Goal: Book appointment/travel/reservation

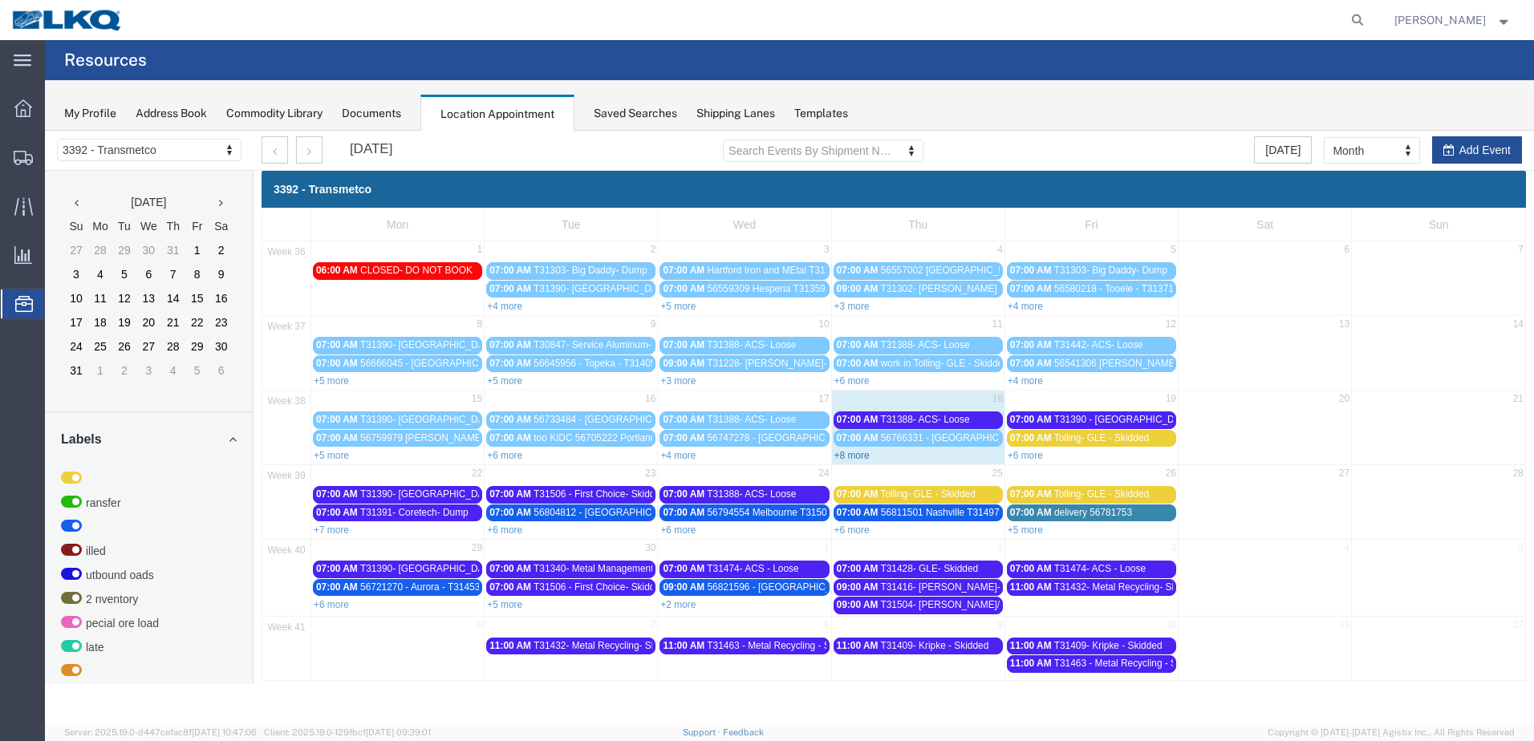
click at [861, 455] on link "+8 more" at bounding box center [852, 455] width 35 height 11
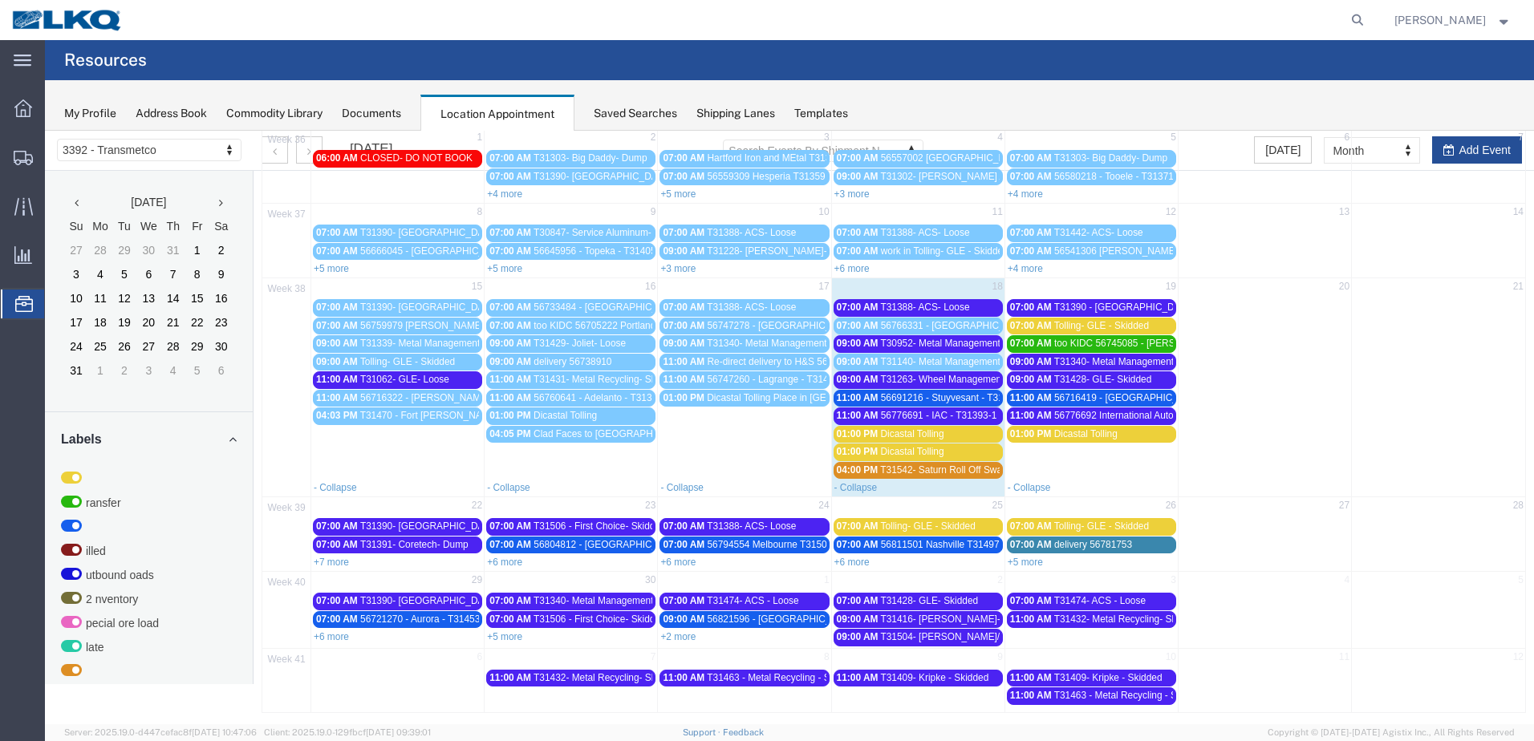
scroll to position [118, 0]
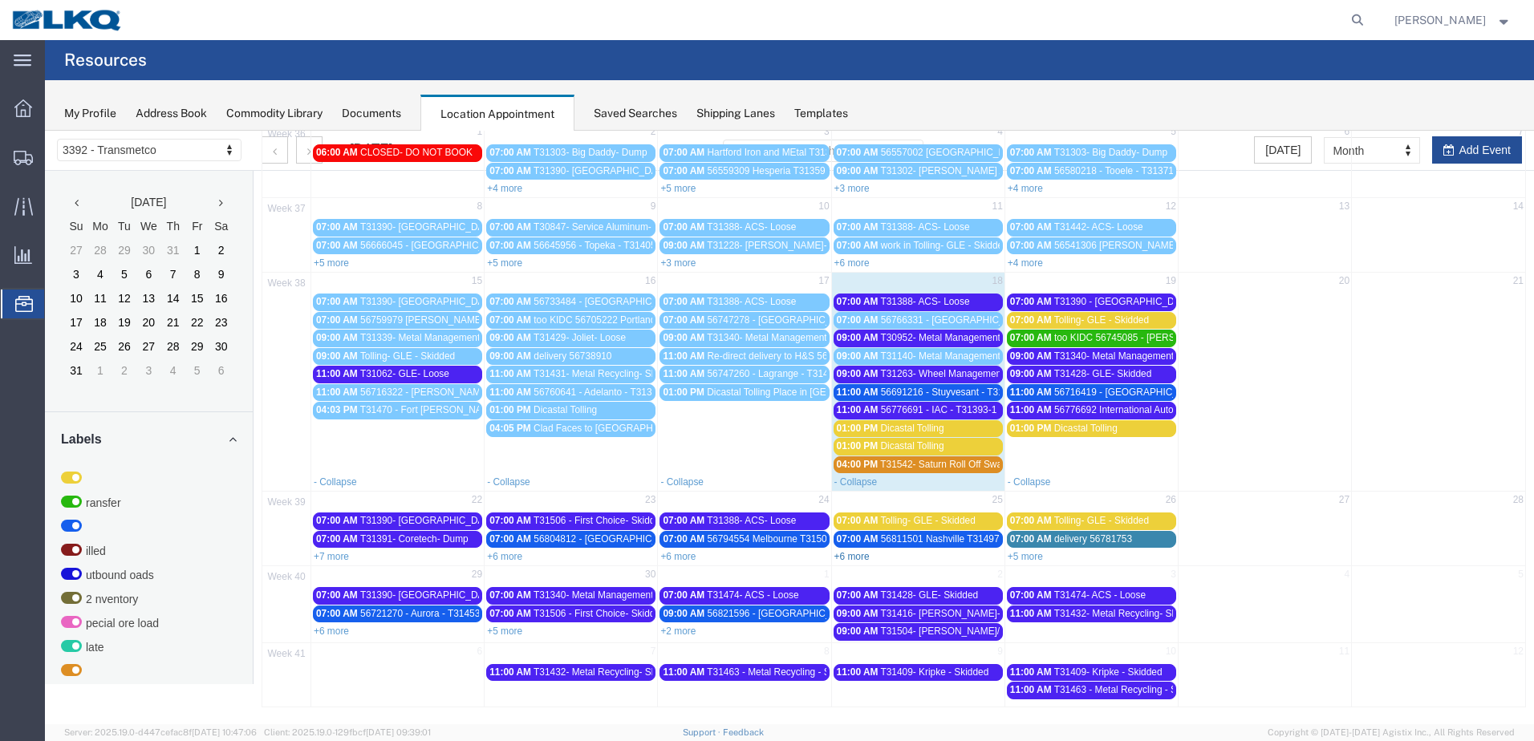
click at [855, 556] on link "+6 more" at bounding box center [852, 556] width 35 height 11
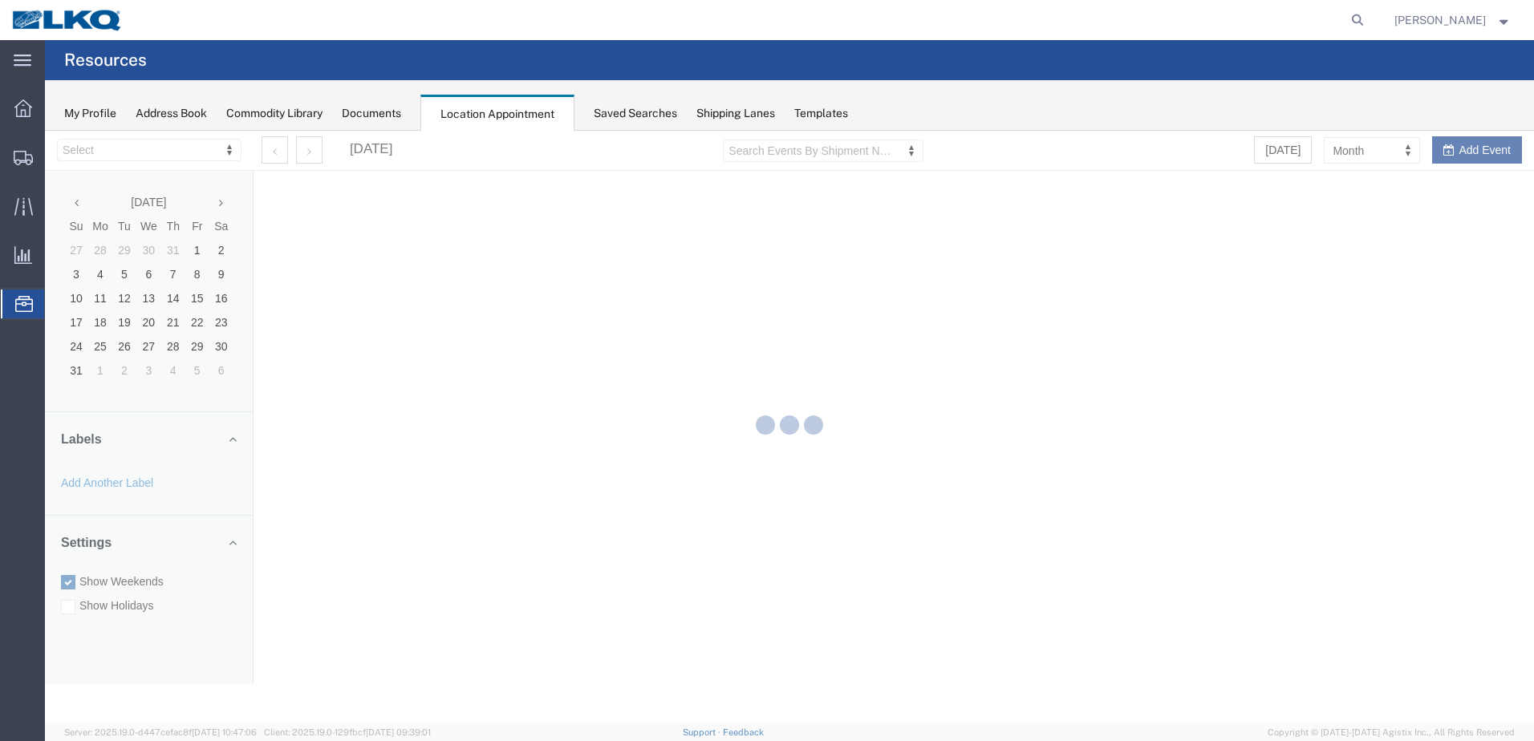
select select "28018"
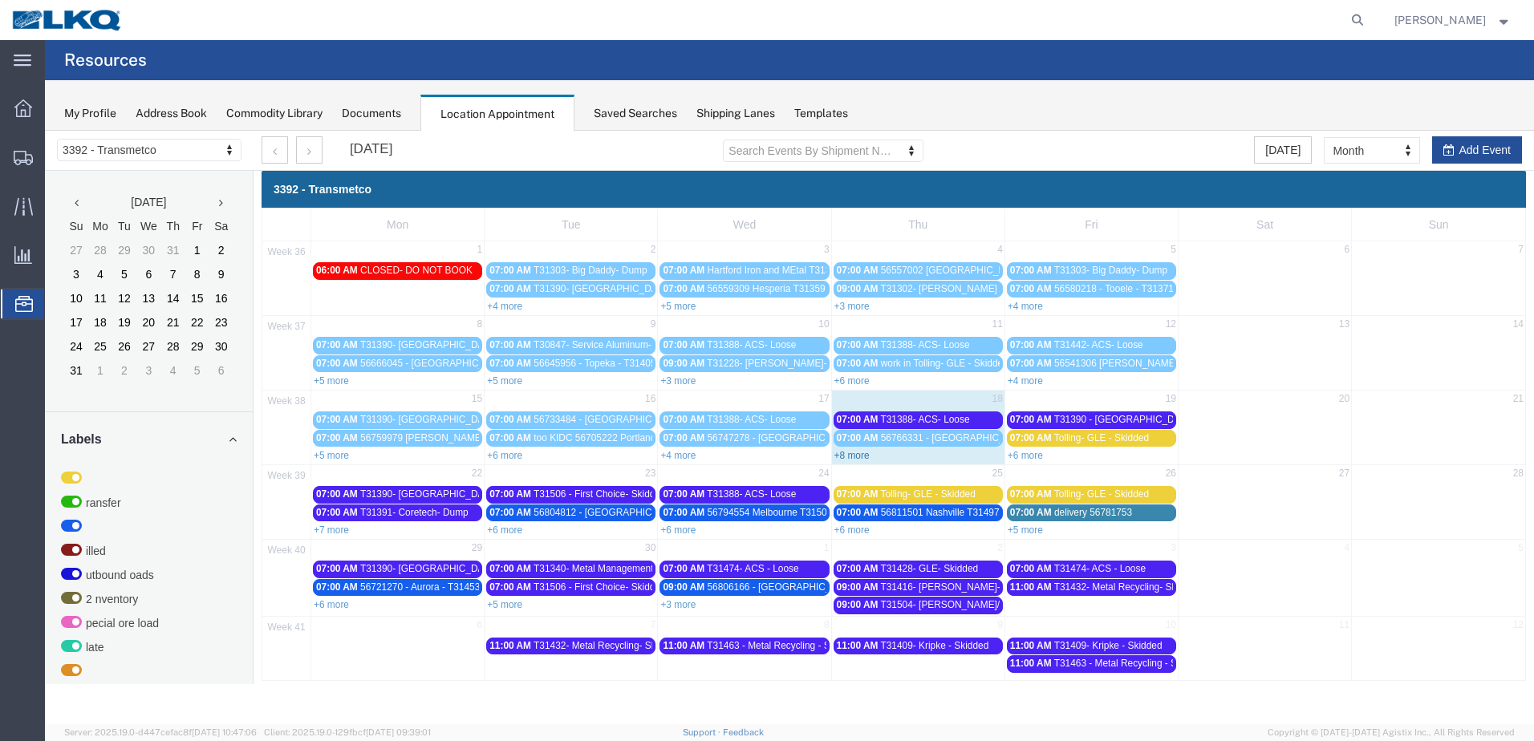
click at [848, 454] on link "+8 more" at bounding box center [852, 455] width 35 height 11
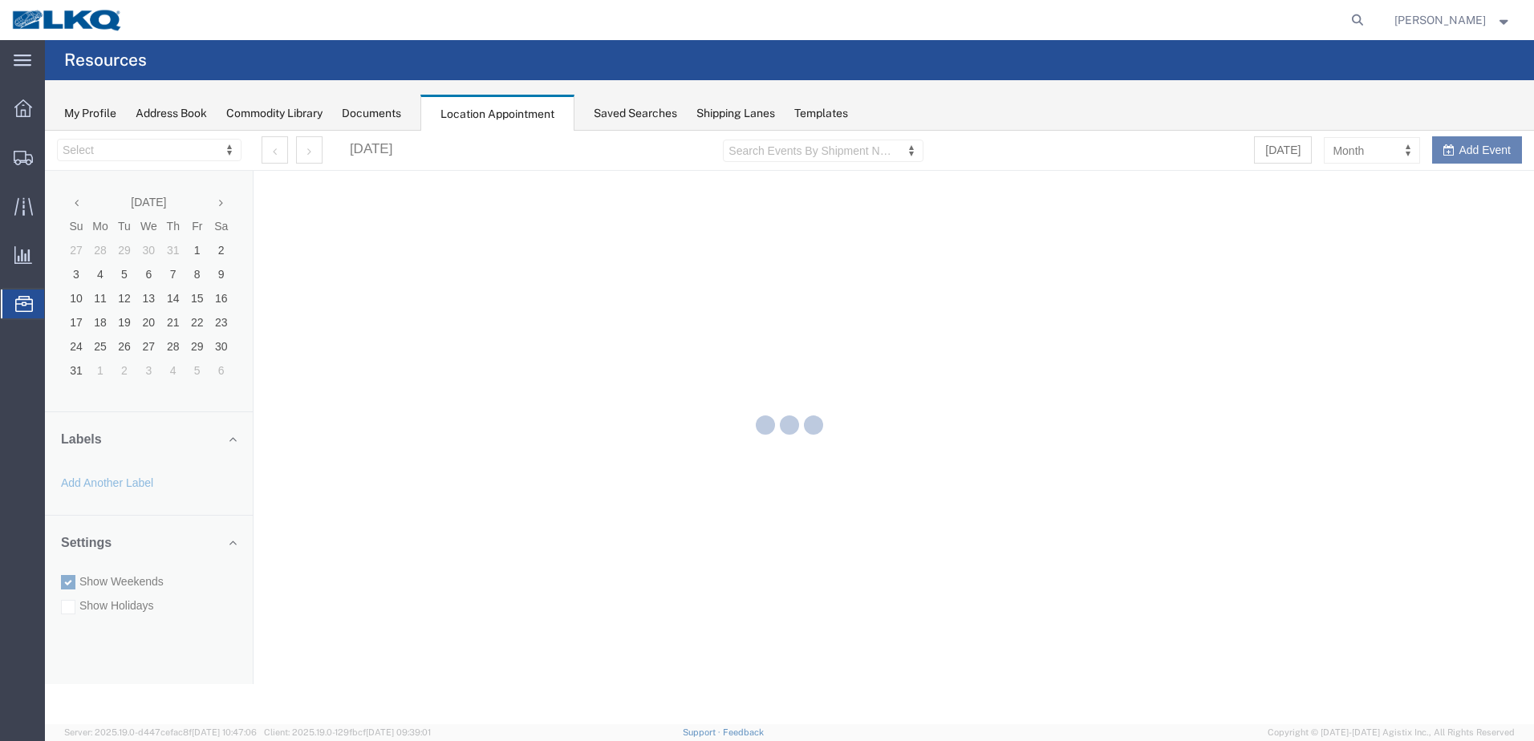
select select "28018"
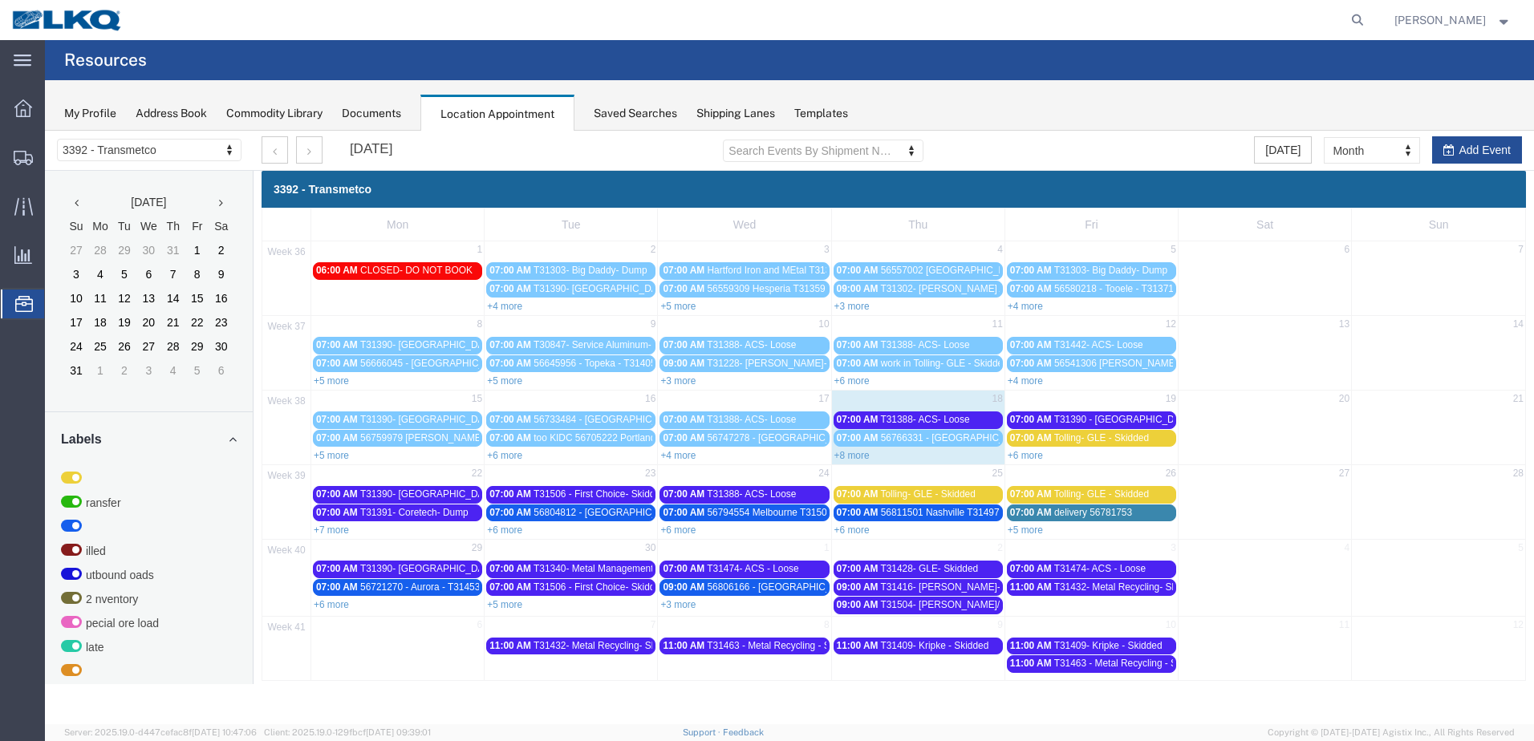
drag, startPoint x: 847, startPoint y: 455, endPoint x: 897, endPoint y: 467, distance: 52.0
click at [847, 455] on link "+8 more" at bounding box center [852, 455] width 35 height 11
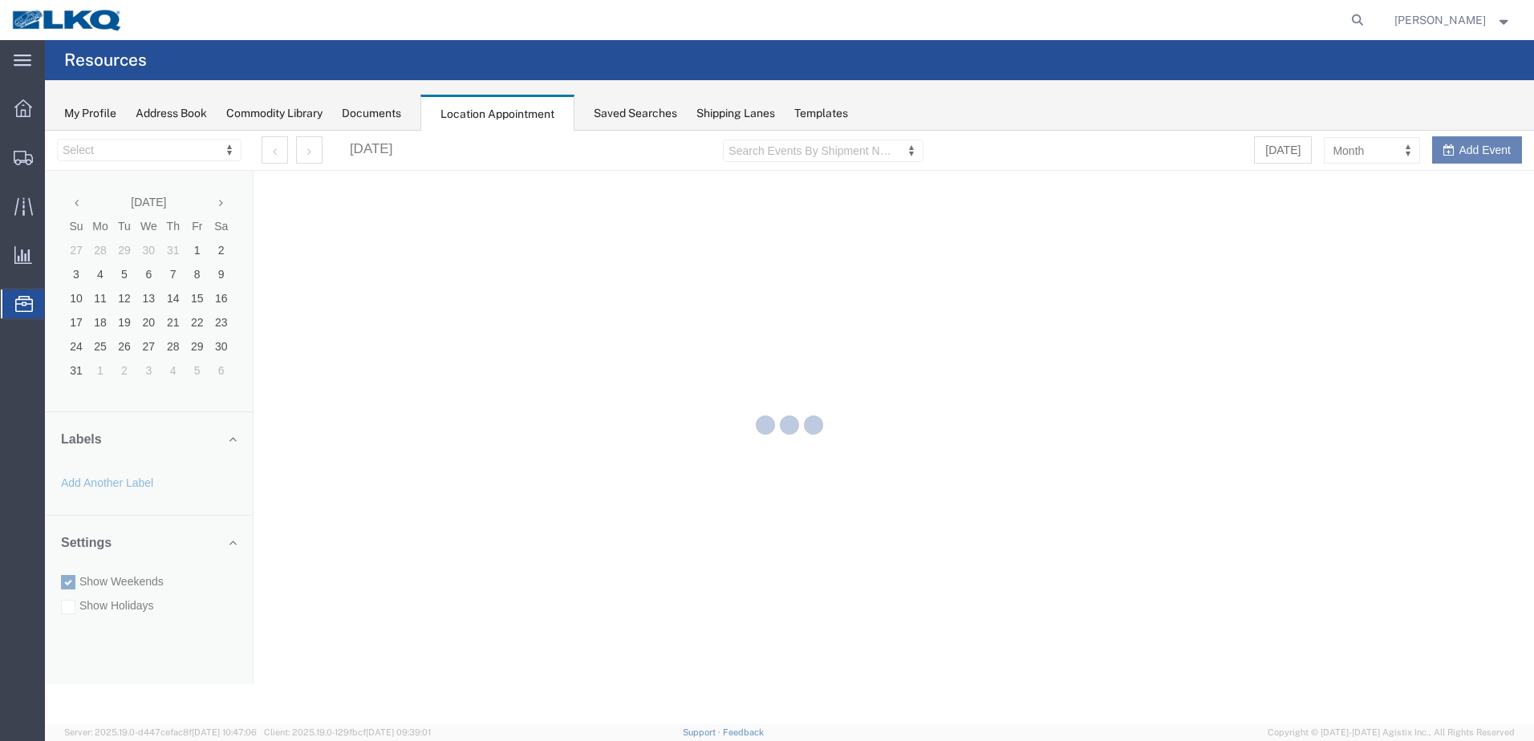
select select "28018"
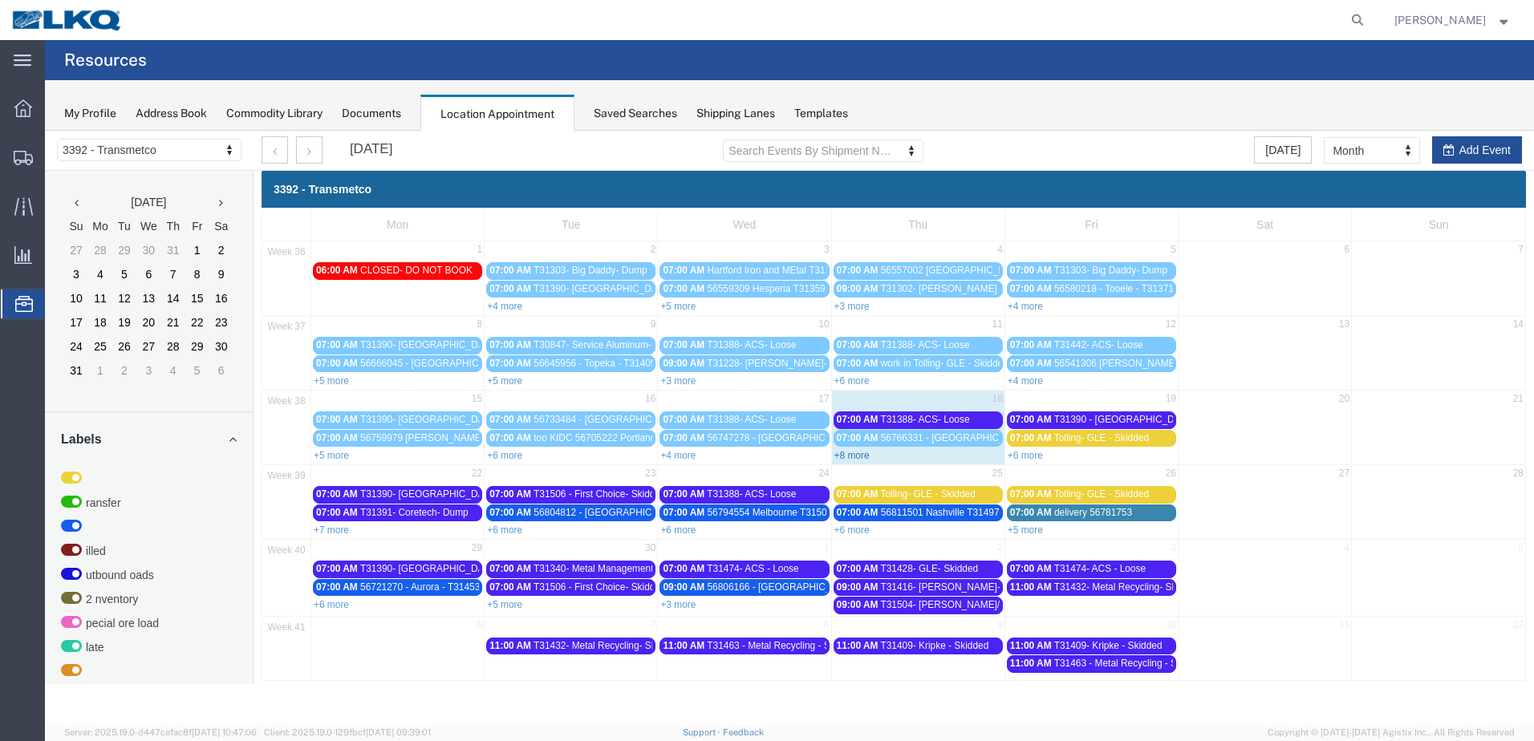
click at [853, 457] on link "+8 more" at bounding box center [852, 455] width 35 height 11
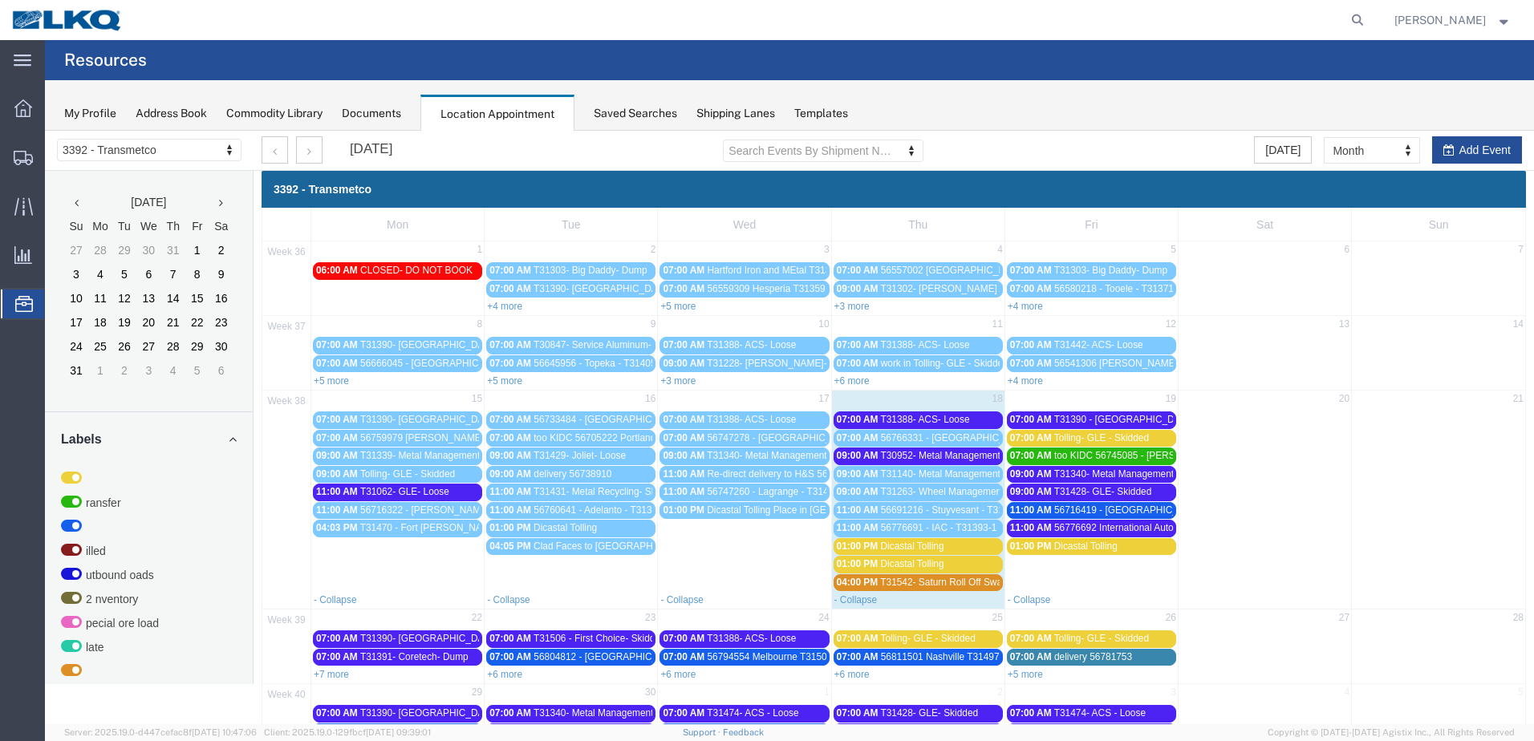
click at [917, 459] on span "T30952- Metal Management- Skidded" at bounding box center [960, 455] width 160 height 11
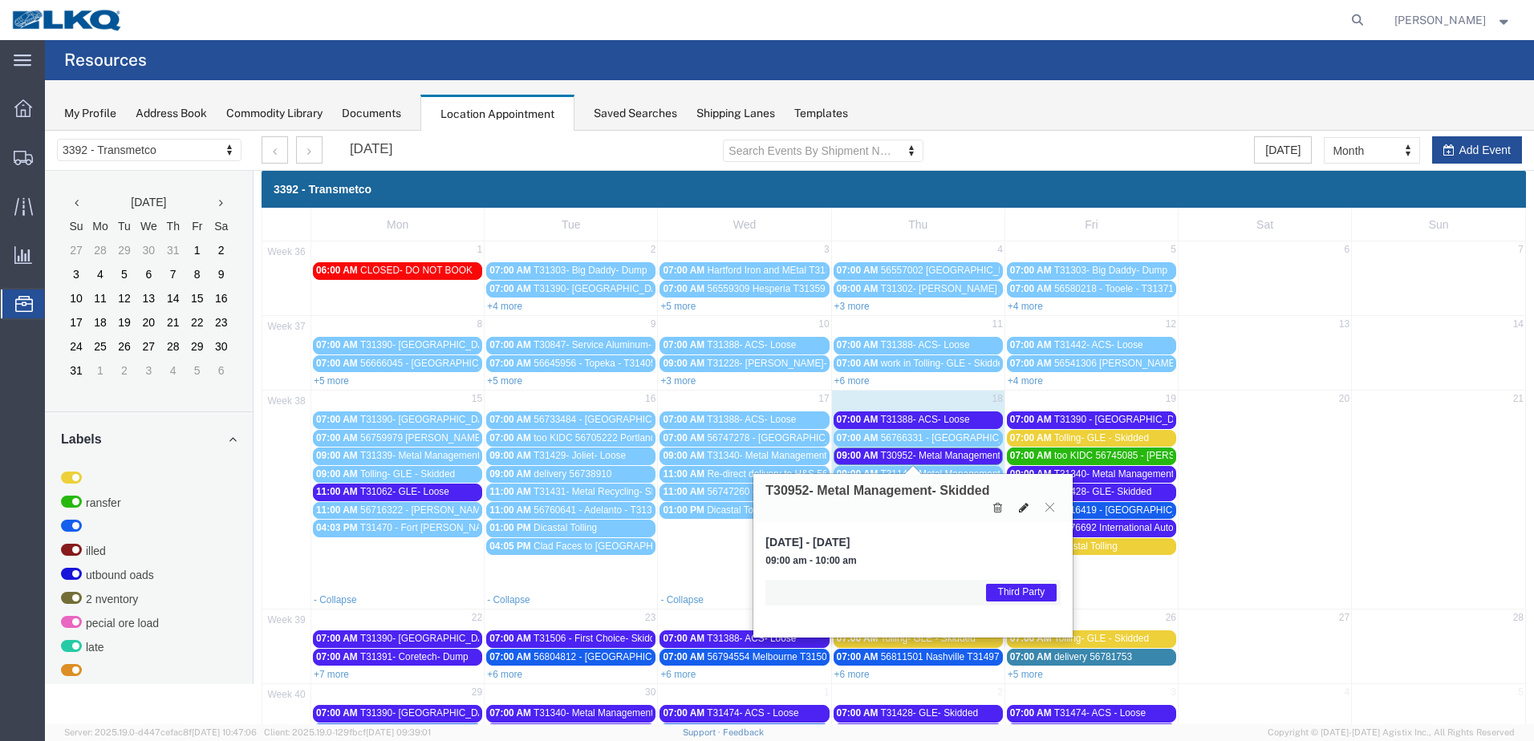
click at [1018, 510] on button at bounding box center [1024, 508] width 22 height 17
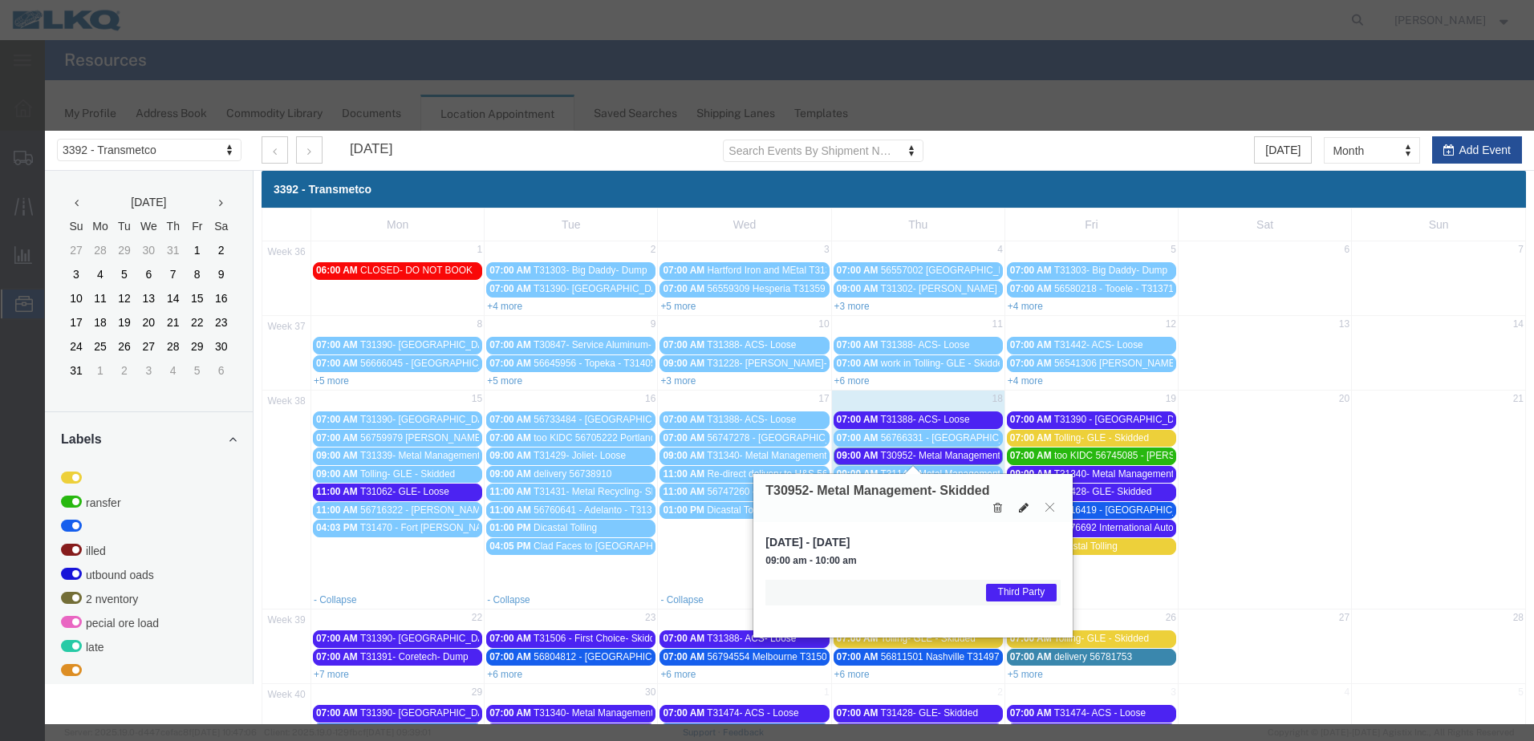
select select "1"
select select "23"
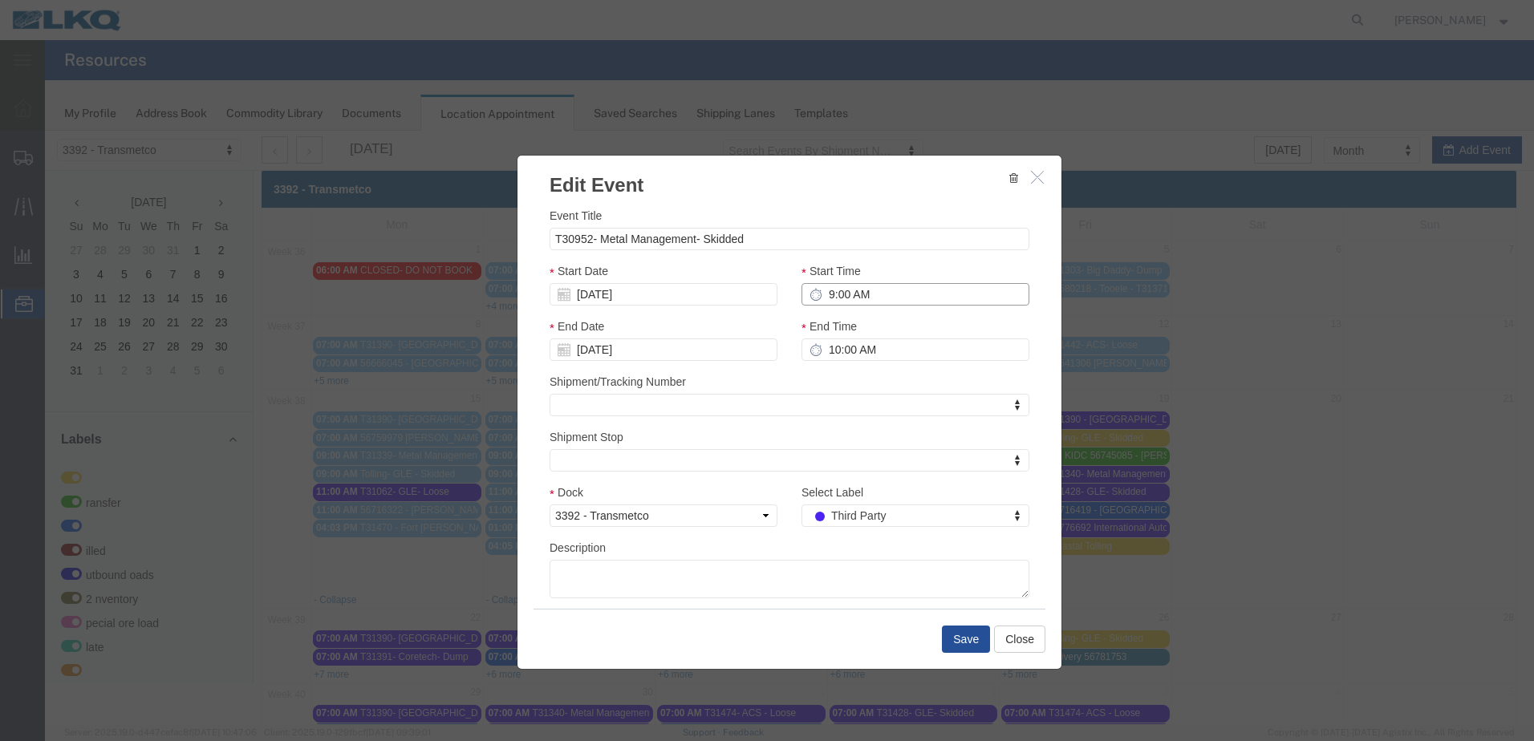
click at [824, 290] on input "9:00 AM" at bounding box center [916, 294] width 228 height 22
type input "11:00 AM"
type input "12:00 PM"
click at [954, 640] on button "Save" at bounding box center [966, 639] width 48 height 27
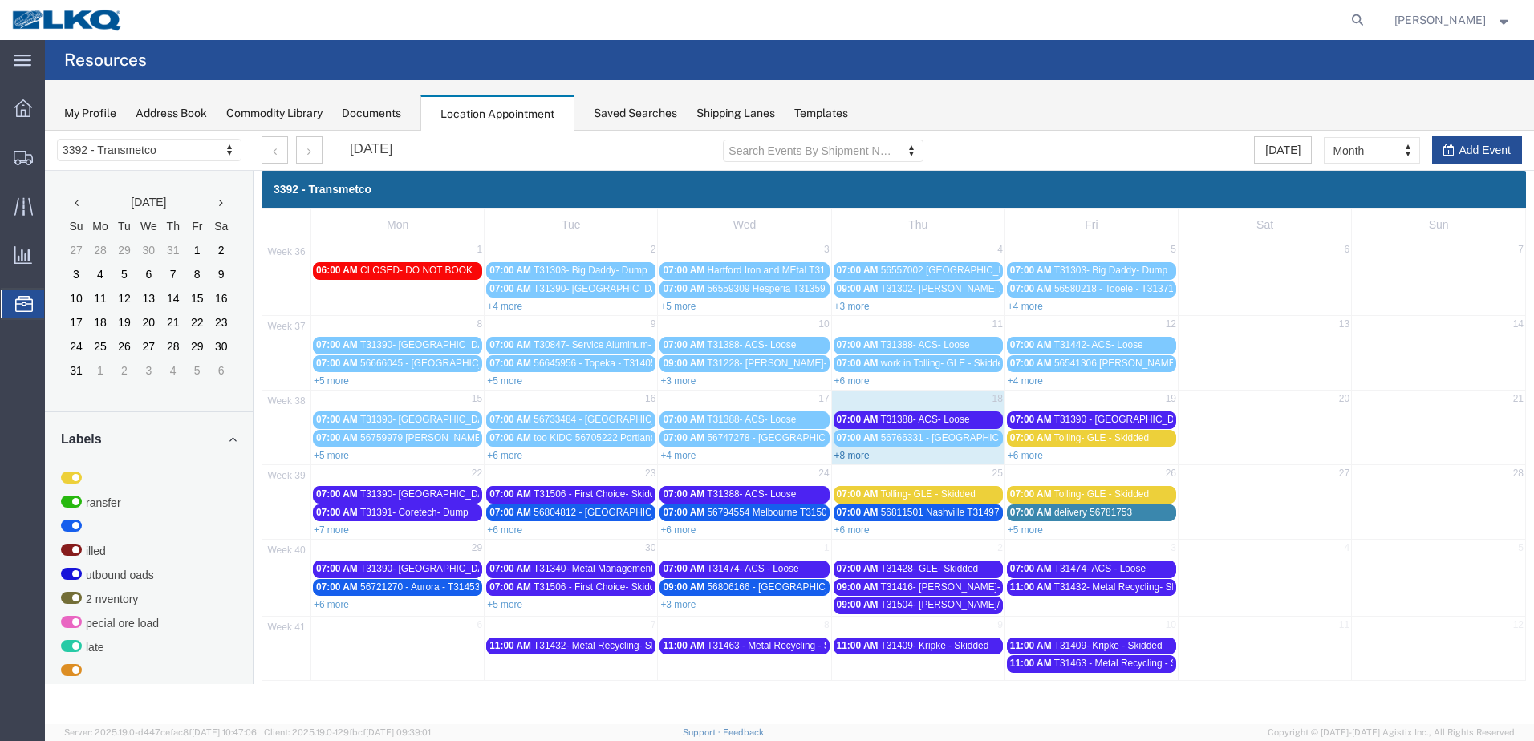
click at [864, 452] on link "+8 more" at bounding box center [852, 455] width 35 height 11
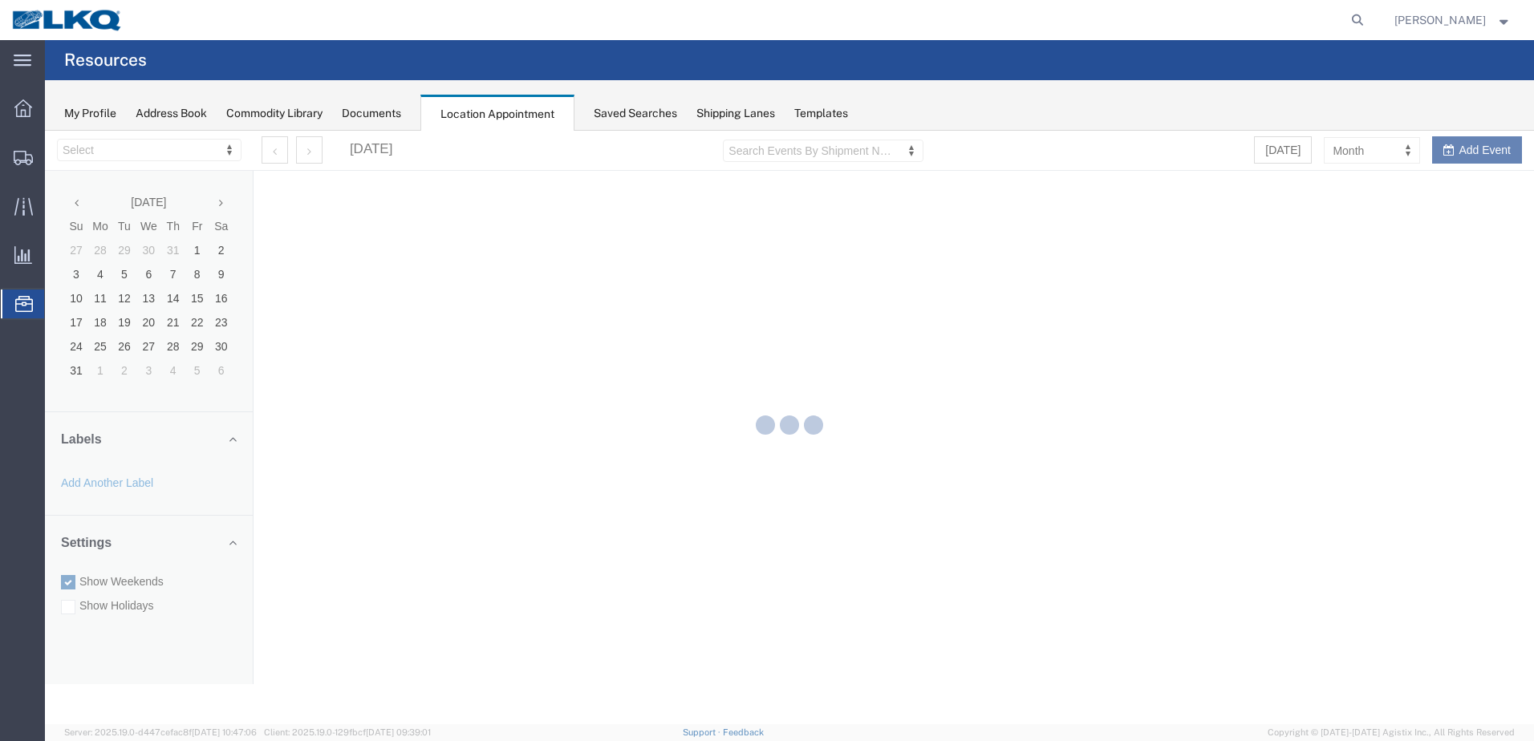
select select "28018"
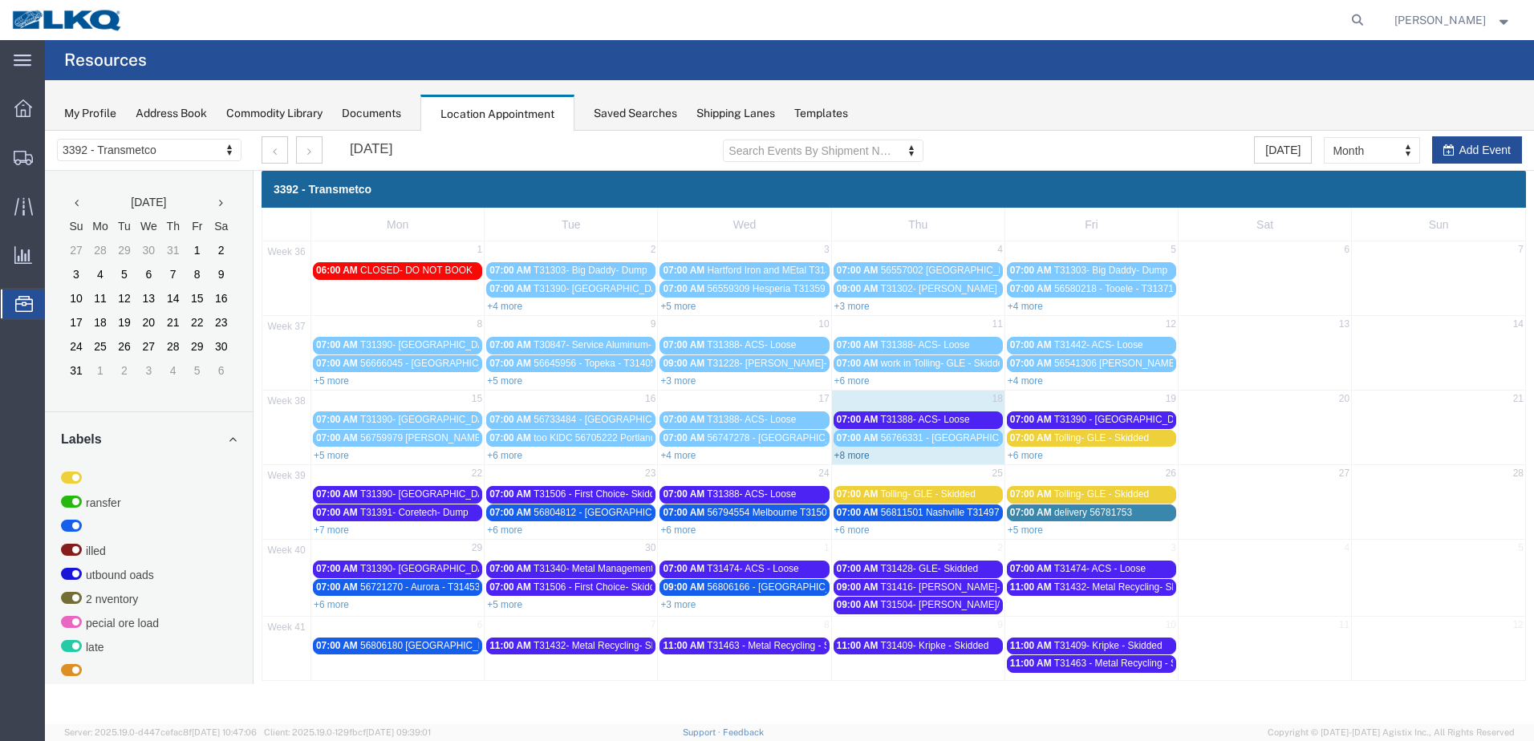
click at [863, 456] on link "+8 more" at bounding box center [852, 455] width 35 height 11
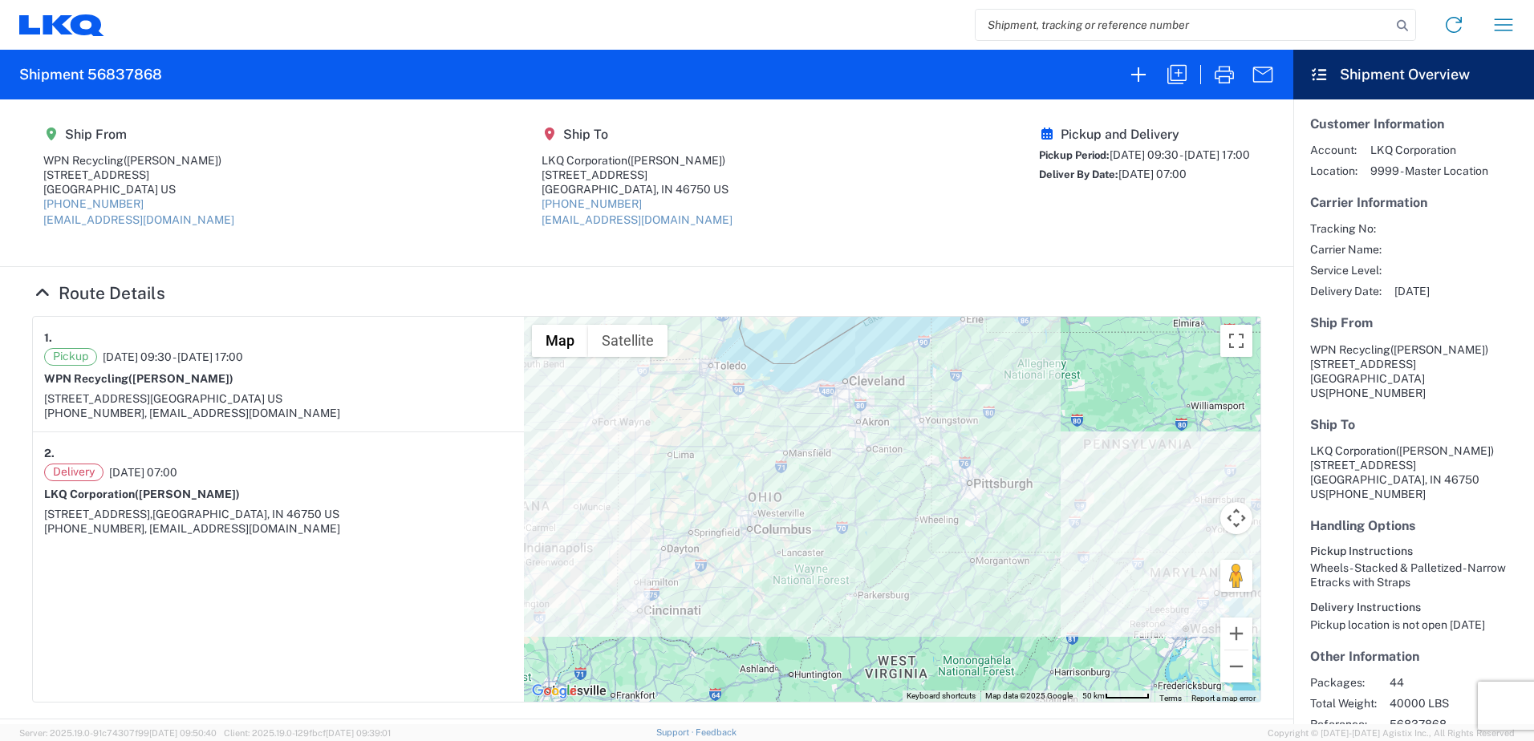
scroll to position [66, 0]
